Goal: Task Accomplishment & Management: Manage account settings

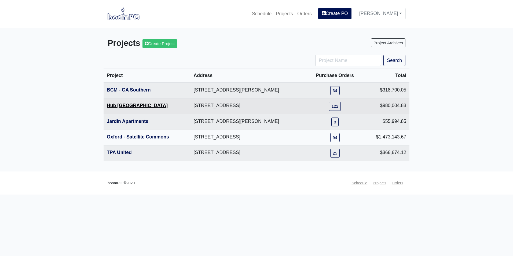
click at [130, 108] on link "Hub [GEOGRAPHIC_DATA]" at bounding box center [137, 105] width 61 height 5
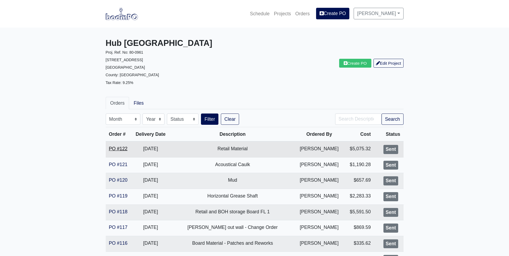
click at [124, 148] on link "PO #122" at bounding box center [118, 148] width 19 height 5
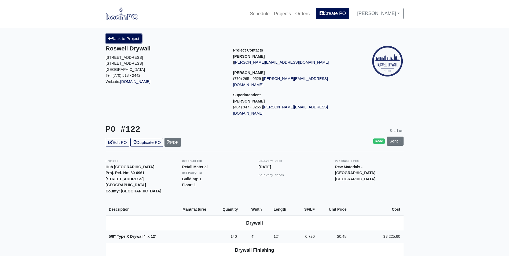
click at [125, 38] on link "Back to Project" at bounding box center [124, 38] width 36 height 9
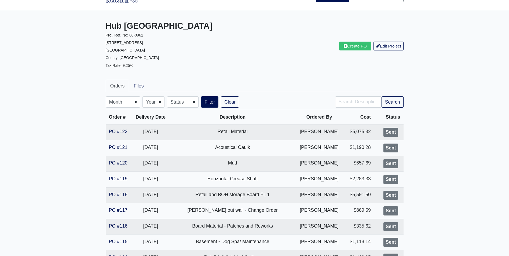
scroll to position [27, 0]
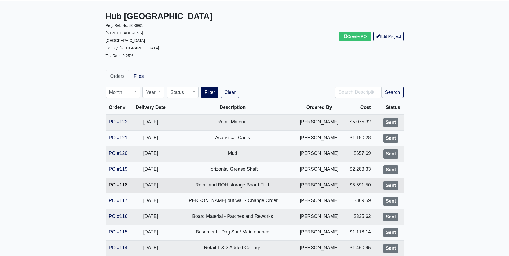
click at [117, 186] on link "PO #118" at bounding box center [118, 184] width 19 height 5
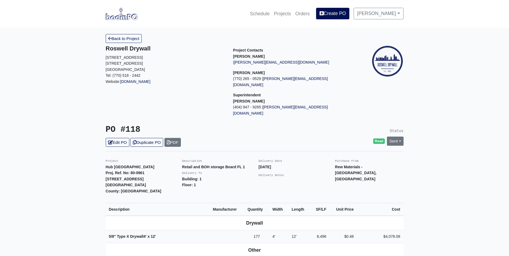
scroll to position [27, 0]
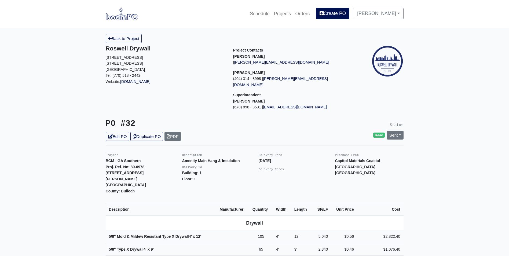
click at [120, 14] on img at bounding box center [122, 14] width 32 height 12
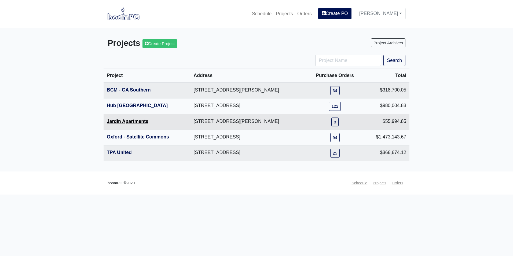
click at [127, 121] on link "Jardin Apartments" at bounding box center [128, 121] width 42 height 5
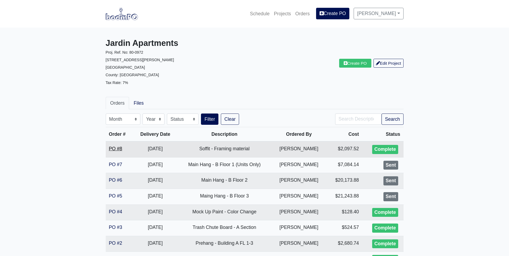
click at [117, 147] on link "PO #8" at bounding box center [115, 148] width 13 height 5
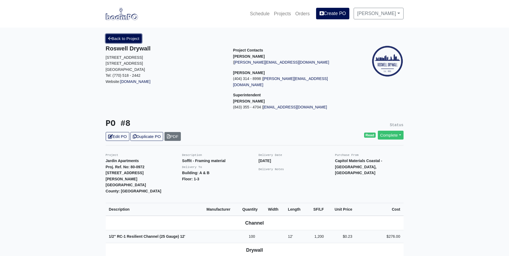
click at [121, 39] on link "Back to Project" at bounding box center [124, 38] width 36 height 9
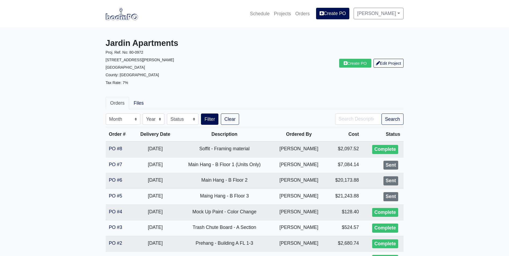
click at [119, 16] on img at bounding box center [122, 14] width 32 height 12
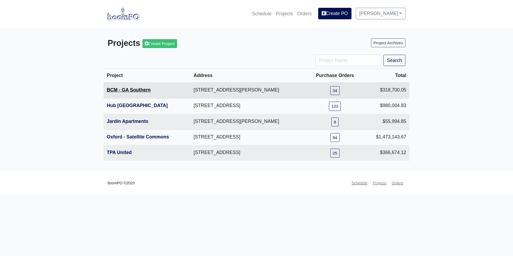
click at [131, 92] on link "BCM - GA Southern" at bounding box center [129, 89] width 44 height 5
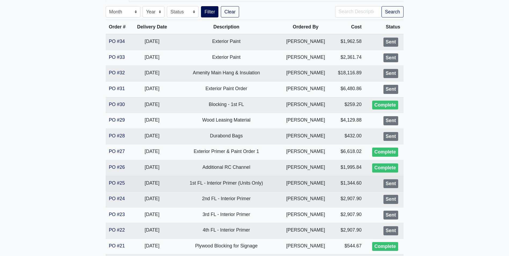
scroll to position [134, 0]
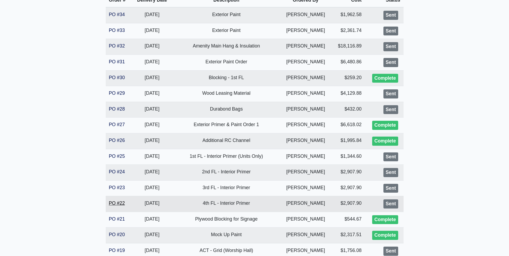
click at [118, 201] on link "PO #22" at bounding box center [117, 203] width 16 height 5
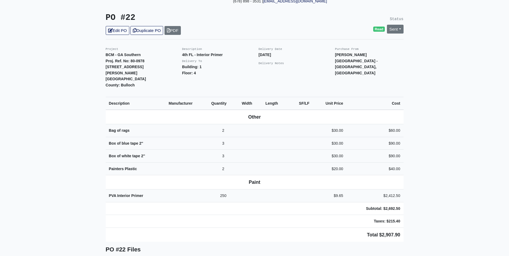
scroll to position [107, 0]
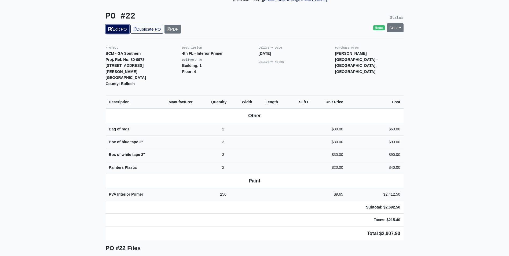
click at [122, 25] on link "Edit PO" at bounding box center [118, 29] width 24 height 9
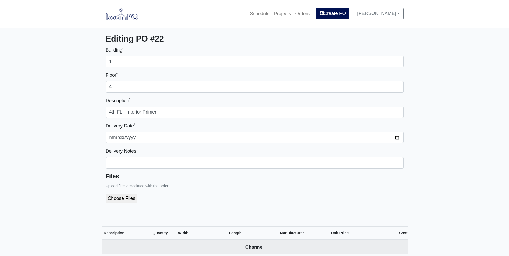
select select
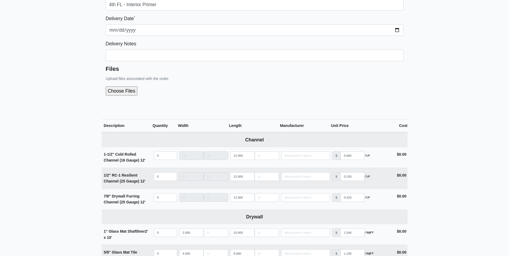
scroll to position [27, 0]
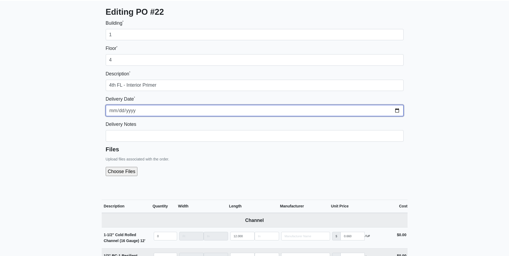
click at [397, 111] on input "2025-09-18" at bounding box center [255, 110] width 298 height 11
type input "2025-09-26"
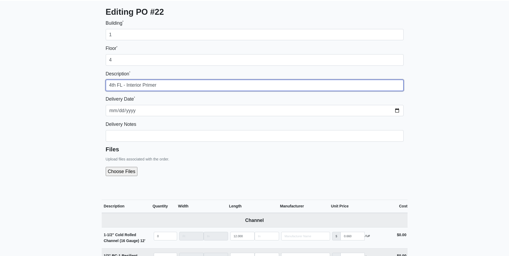
drag, startPoint x: 164, startPoint y: 84, endPoint x: 141, endPoint y: 81, distance: 22.4
click at [141, 81] on input "4th FL - Interior Primer" at bounding box center [255, 85] width 298 height 11
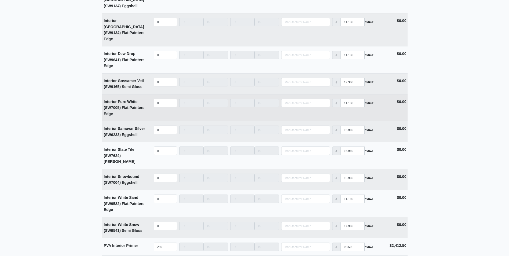
scroll to position [1316, 0]
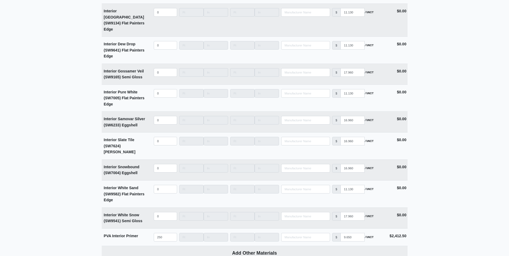
type input "4th FL - Interior Primer, Ceiling Paint and Caulk"
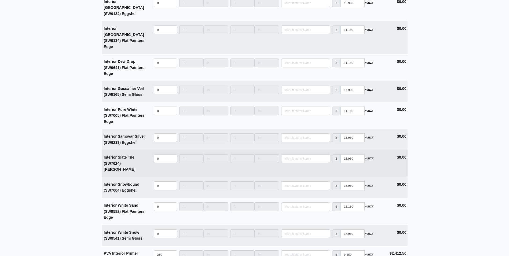
scroll to position [1289, 0]
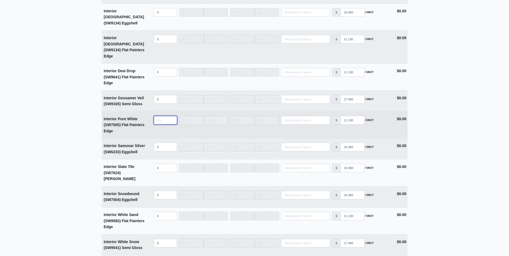
click at [161, 116] on input "quantity" at bounding box center [165, 120] width 23 height 9
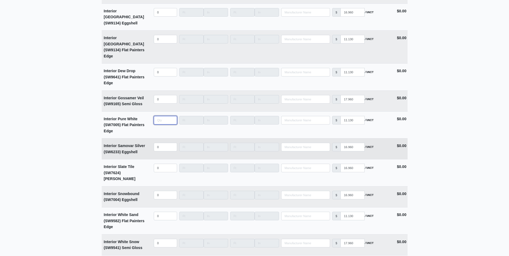
type input "8"
select select
type input "80"
select select
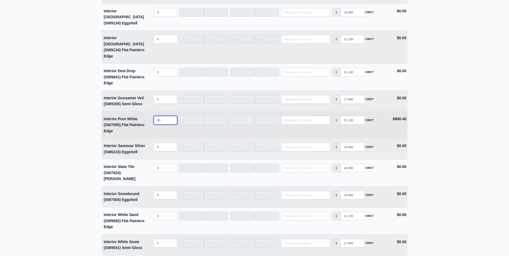
drag, startPoint x: 154, startPoint y: 104, endPoint x: 147, endPoint y: 105, distance: 7.9
click at [147, 111] on tr "Interior Pure White (SW7005) Flat Painters Edge Qty 80 Width Length Manufacture…" at bounding box center [255, 124] width 306 height 27
type input "1"
select select
type input "10"
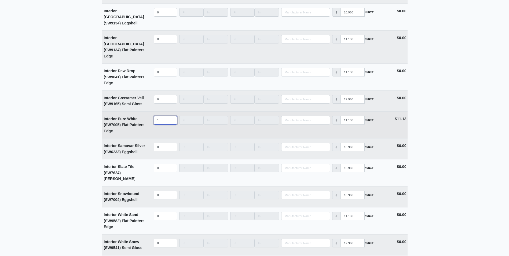
select select
type input "100"
select select
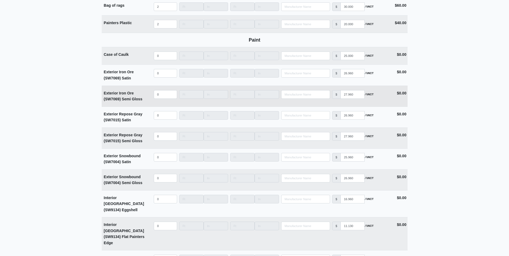
scroll to position [1101, 0]
type input "100"
click at [161, 61] on input "quantity" at bounding box center [165, 57] width 23 height 9
type input "2"
select select
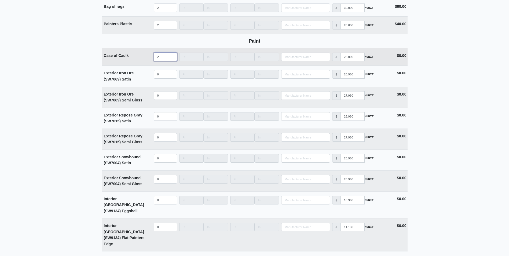
type input "20"
select select
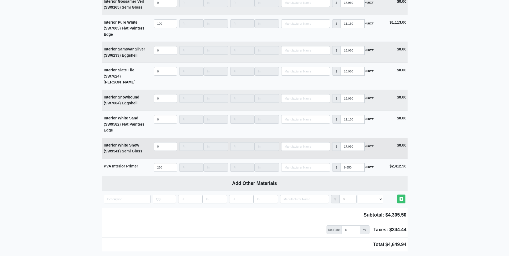
scroll to position [1396, 0]
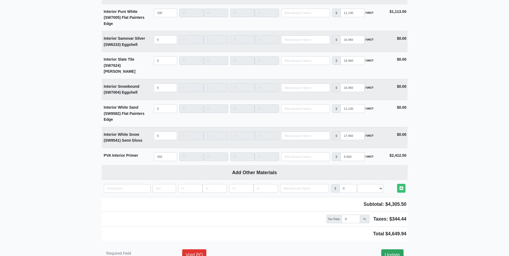
type input "20"
click at [392, 249] on link "Update" at bounding box center [393, 254] width 22 height 11
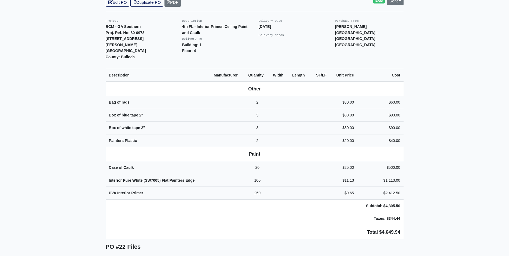
scroll to position [107, 0]
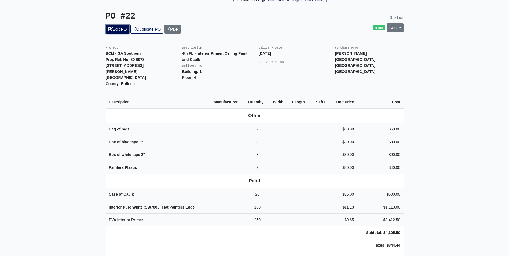
click at [118, 25] on link "Edit PO" at bounding box center [118, 29] width 24 height 9
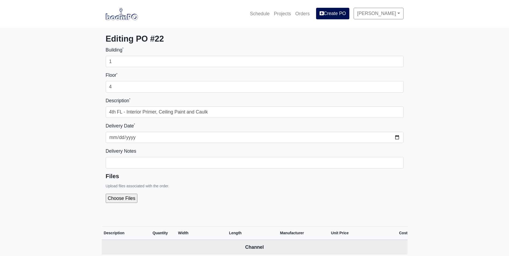
select select
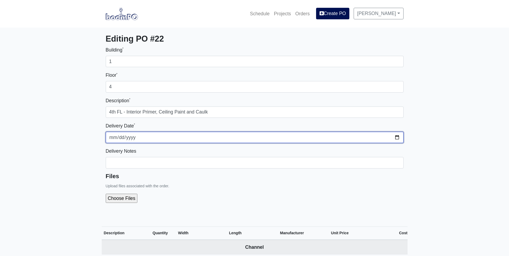
click at [395, 136] on input "[DATE]" at bounding box center [255, 137] width 298 height 11
type input "2025-09-29"
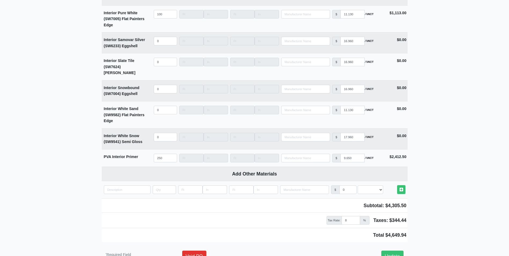
scroll to position [1409, 0]
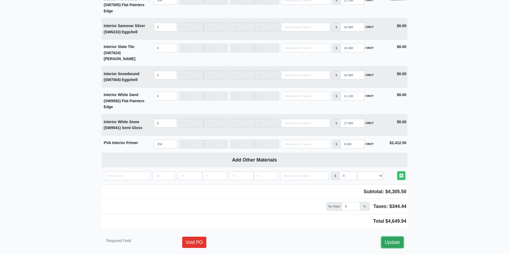
click at [397, 237] on link "Update" at bounding box center [393, 242] width 22 height 11
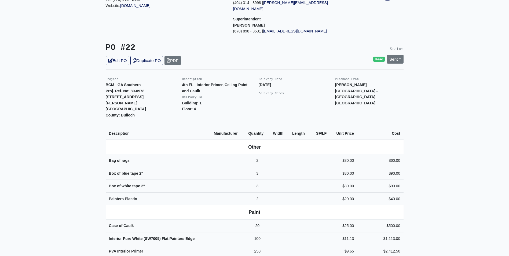
scroll to position [27, 0]
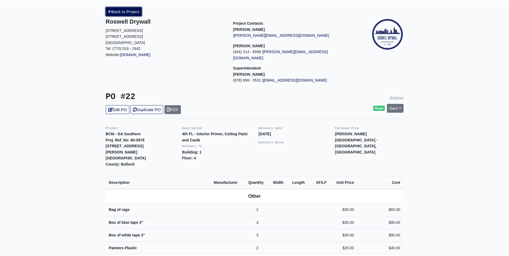
click at [128, 13] on link "Back to Project" at bounding box center [124, 11] width 36 height 9
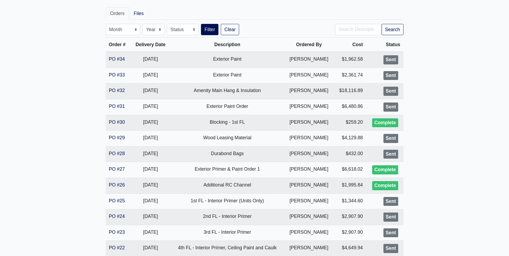
scroll to position [134, 0]
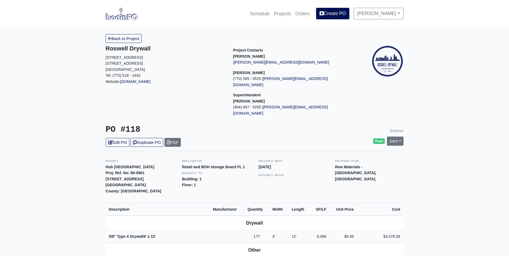
scroll to position [27, 0]
